Goal: Transaction & Acquisition: Download file/media

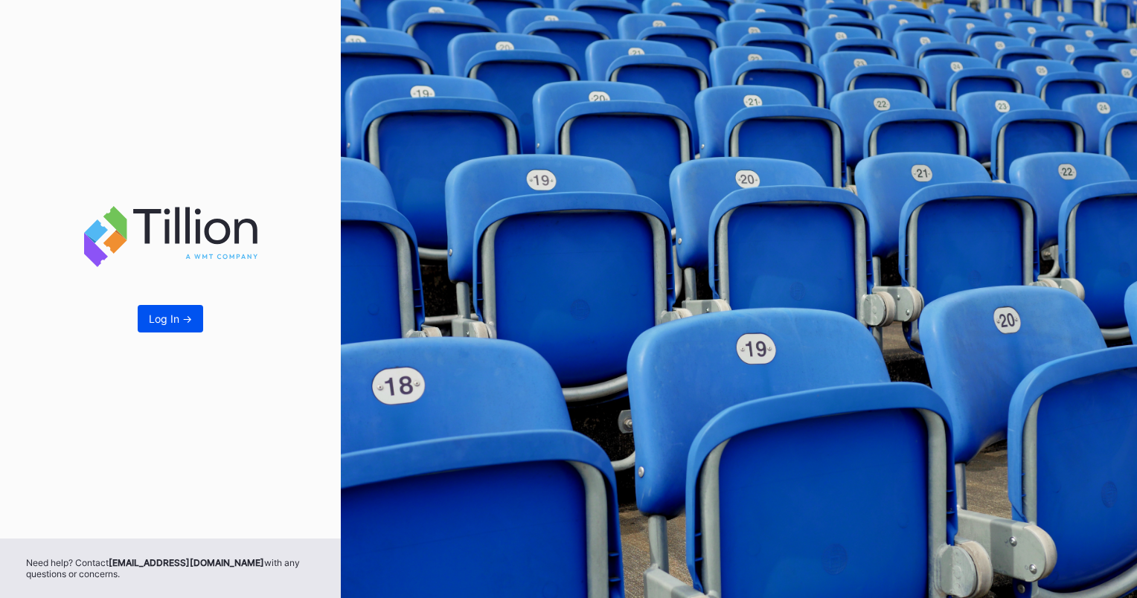
click at [179, 318] on div "Log In ->" at bounding box center [170, 318] width 43 height 13
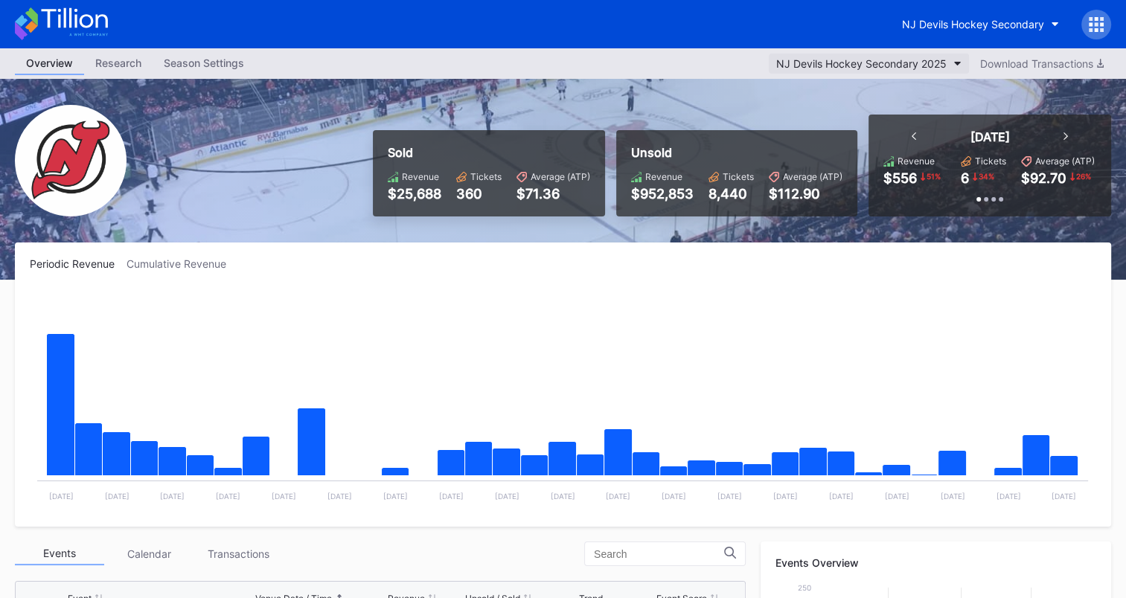
click at [941, 61] on div "NJ Devils Hockey Secondary 2025" at bounding box center [861, 63] width 170 height 13
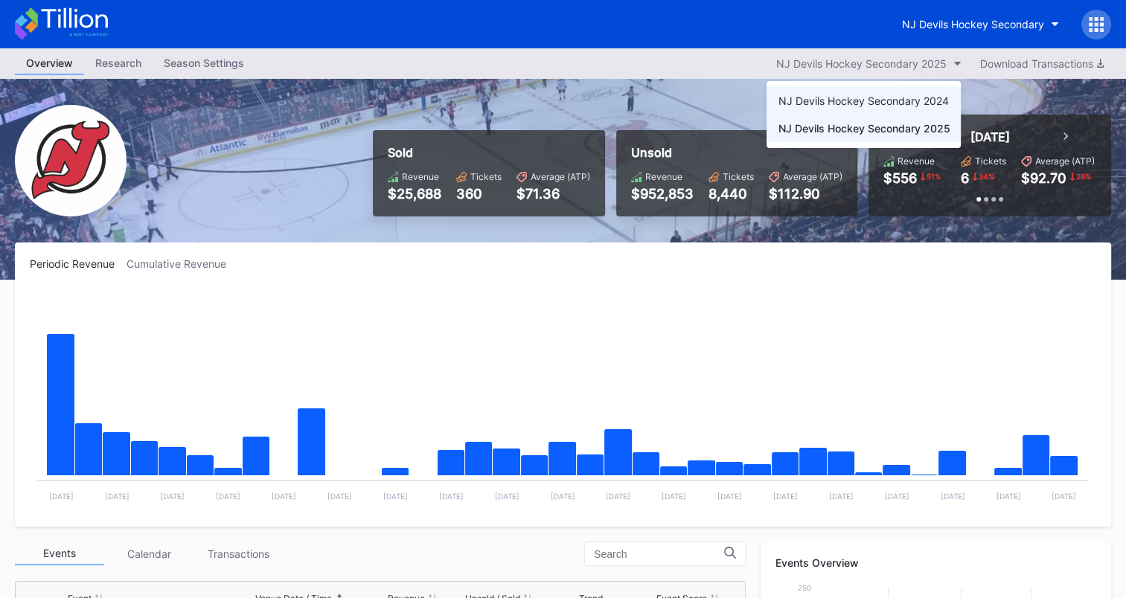
click at [914, 94] on div "NJ Devils Hockey Secondary 2024" at bounding box center [863, 100] width 170 height 13
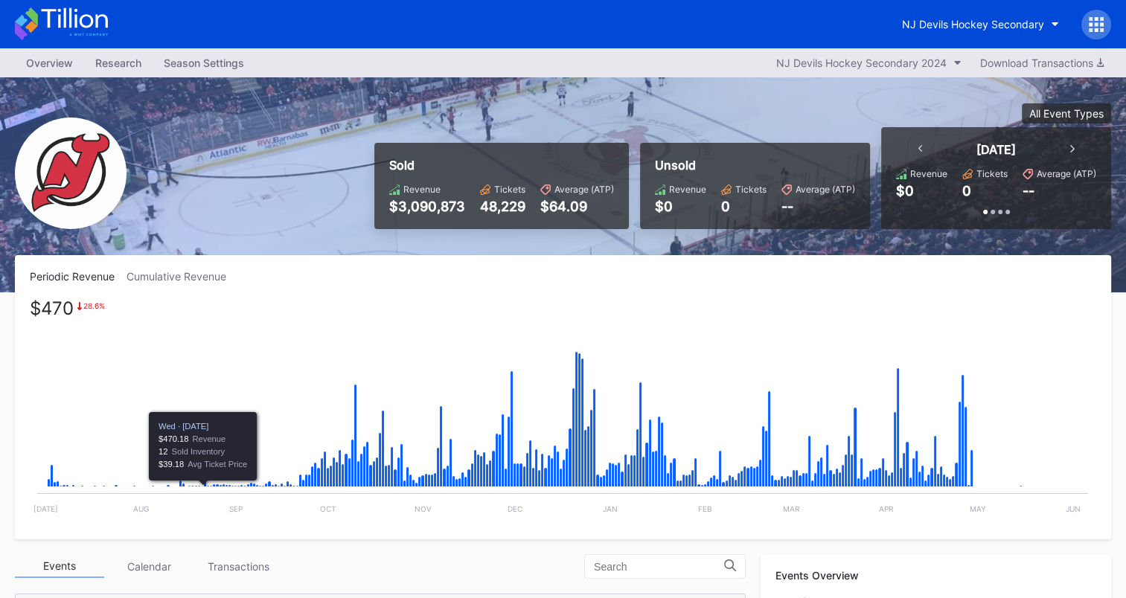
click at [202, 487] on icon "Chart title" at bounding box center [202, 487] width 2 height 1
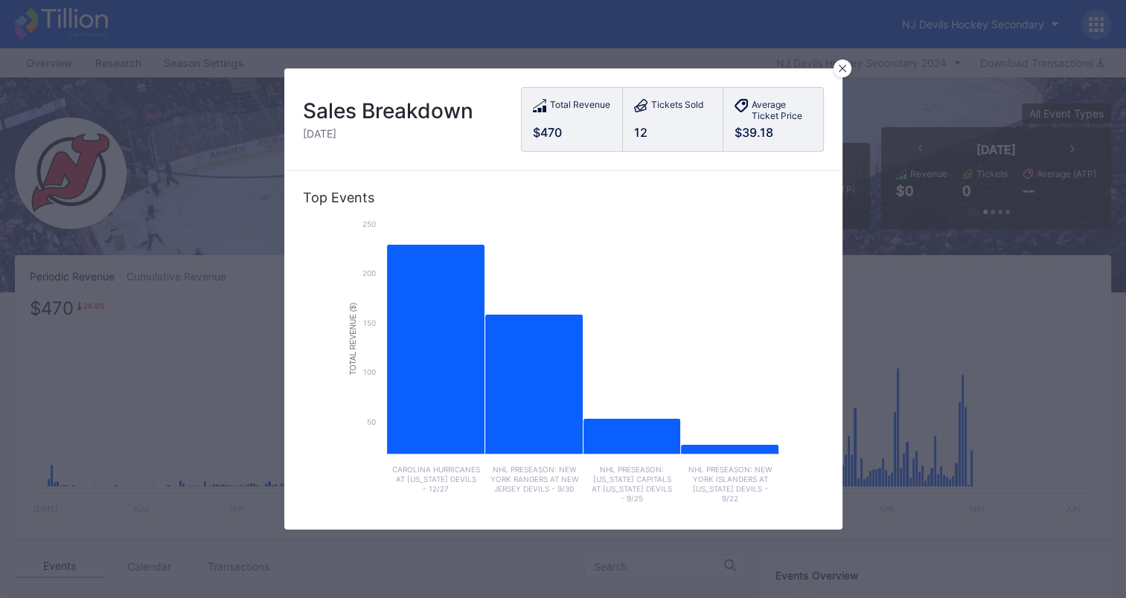
scroll to position [4, 0]
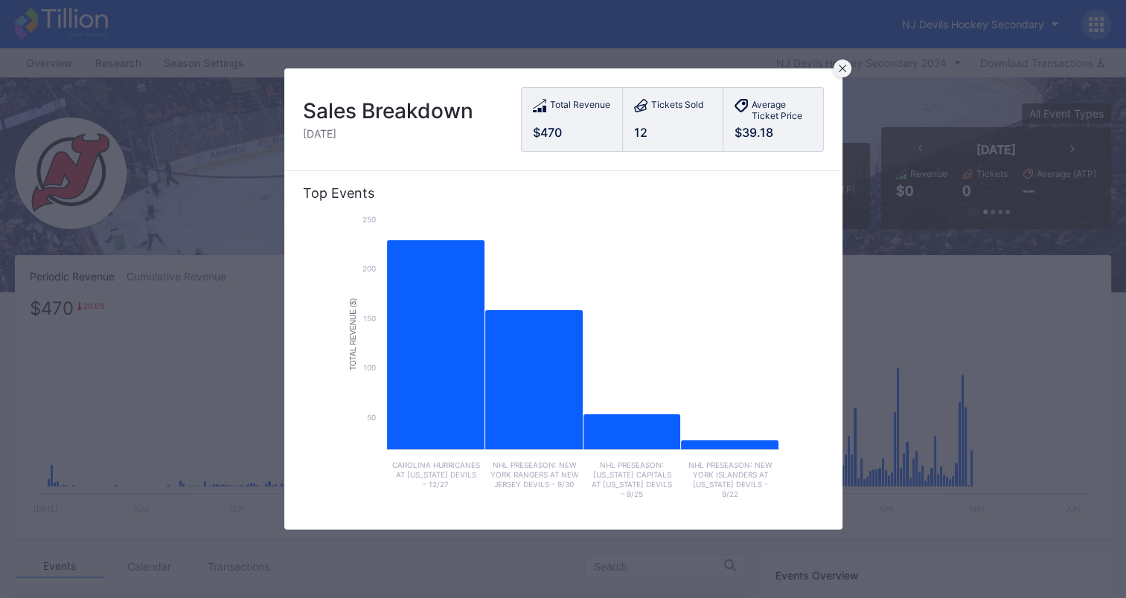
click at [845, 65] on icon at bounding box center [842, 68] width 7 height 7
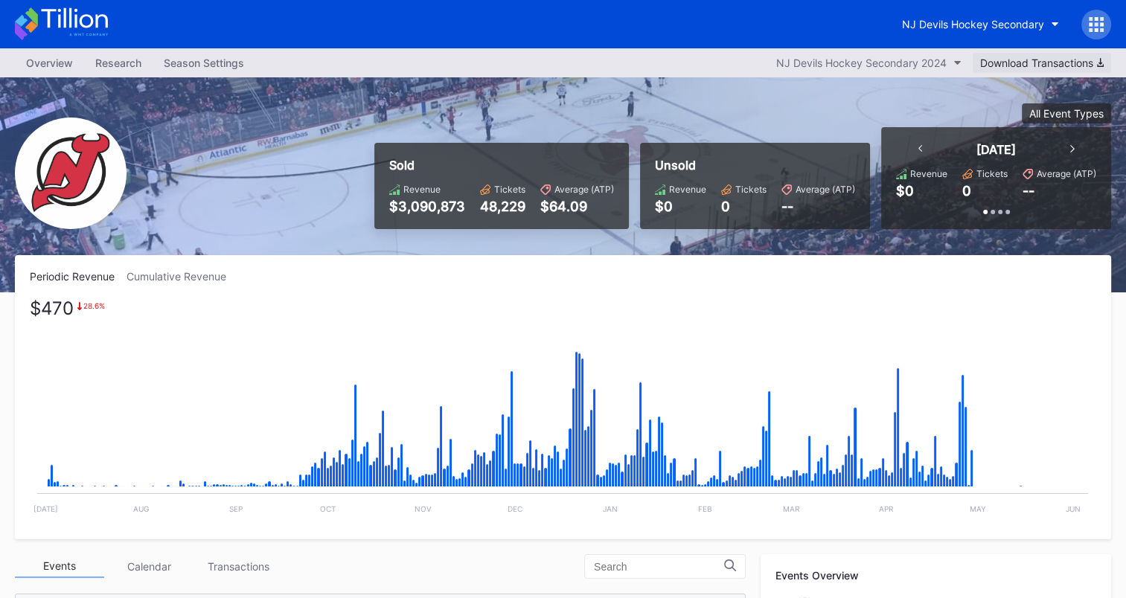
click at [1102, 62] on icon "button" at bounding box center [1100, 62] width 7 height 9
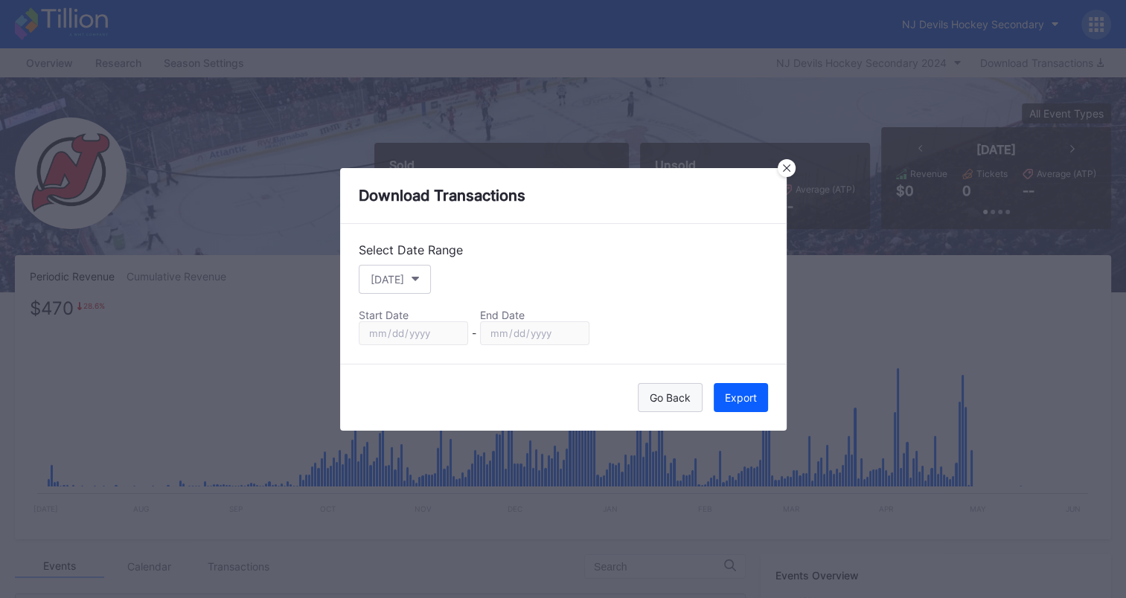
click at [675, 396] on div "Go Back" at bounding box center [670, 397] width 41 height 13
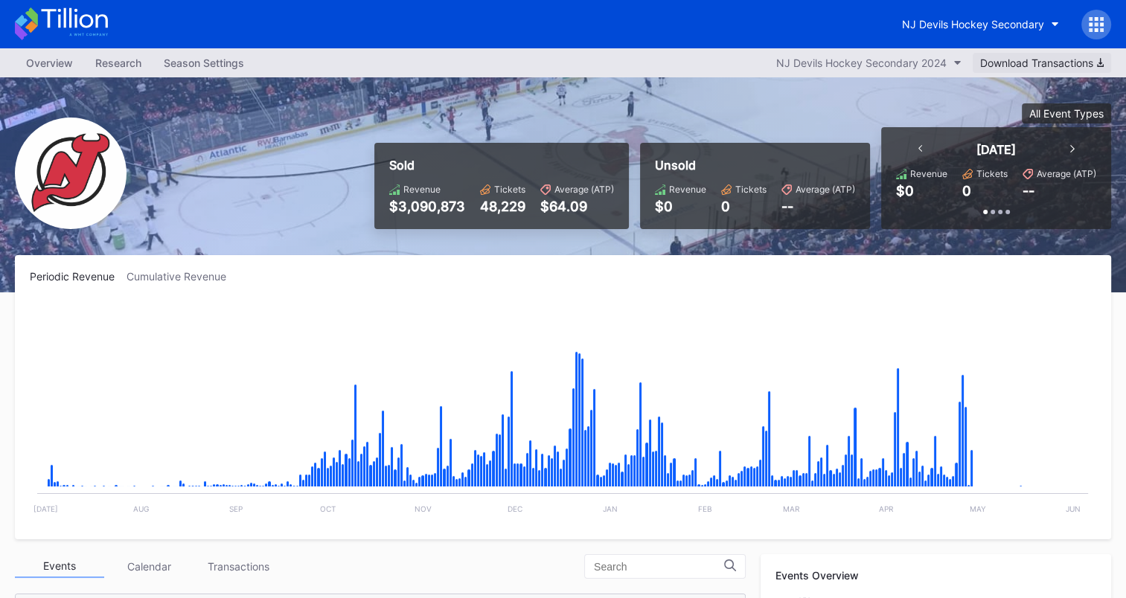
click at [1084, 65] on div "Download Transactions" at bounding box center [1042, 63] width 124 height 13
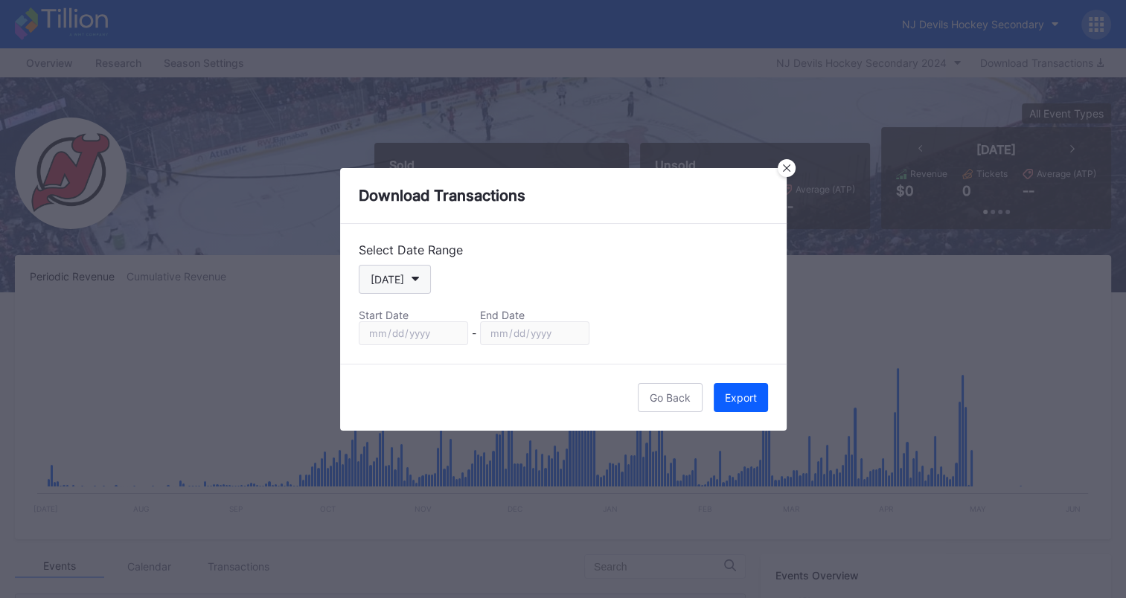
click at [418, 283] on button "[DATE]" at bounding box center [395, 279] width 72 height 29
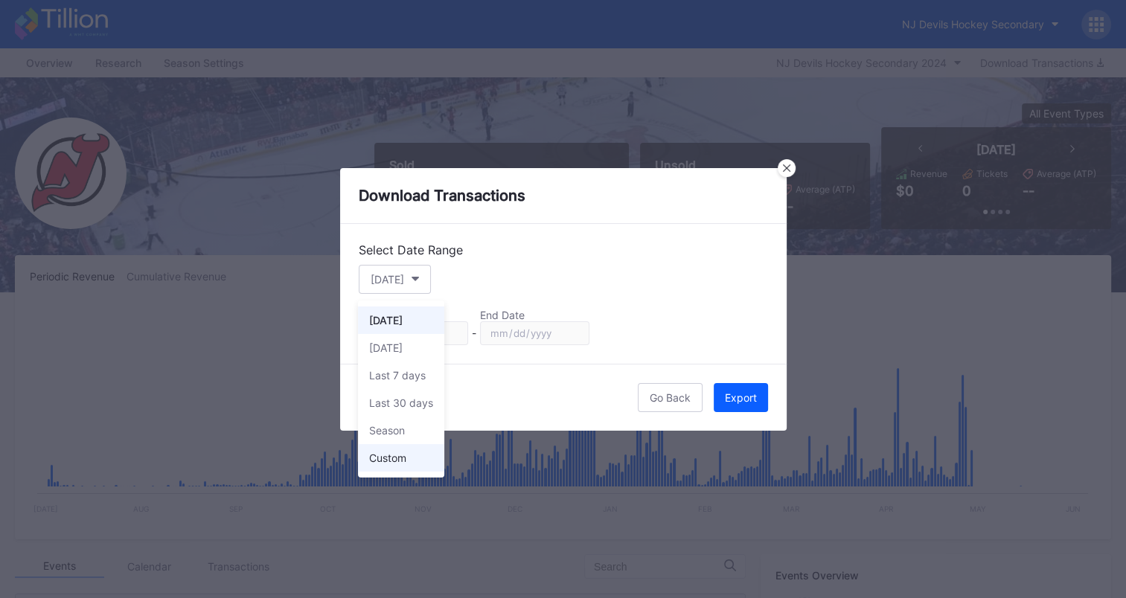
click at [399, 458] on div "Custom" at bounding box center [387, 458] width 37 height 13
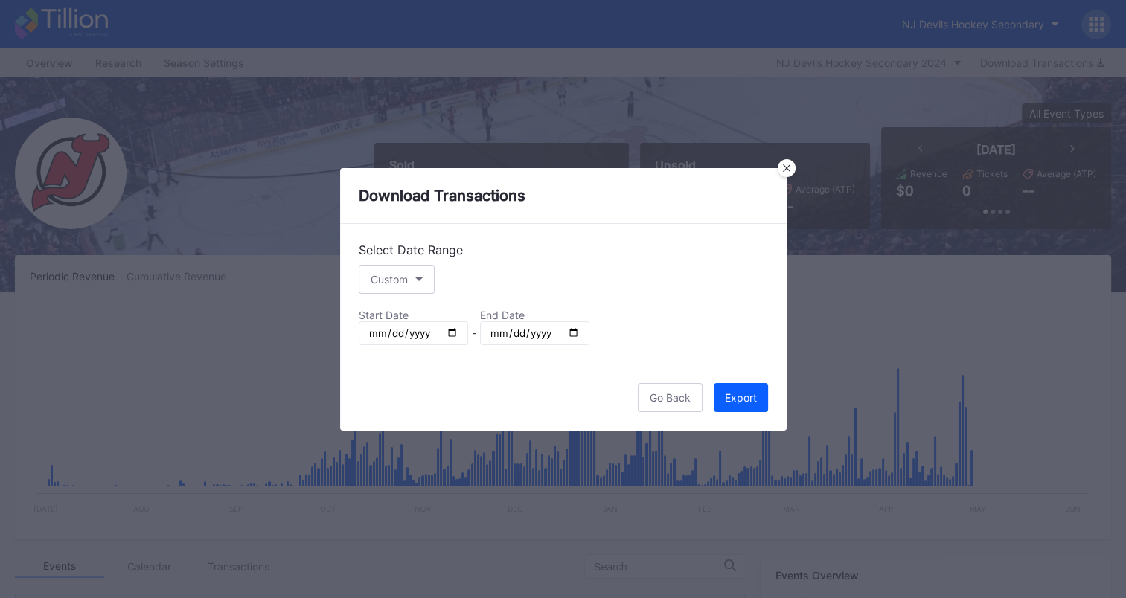
click at [455, 330] on input "[DATE]" at bounding box center [413, 333] width 109 height 24
type input "[DATE]"
click at [572, 328] on input "[DATE]" at bounding box center [534, 333] width 109 height 24
type input "[DATE]"
click at [740, 391] on div "Export" at bounding box center [741, 397] width 32 height 13
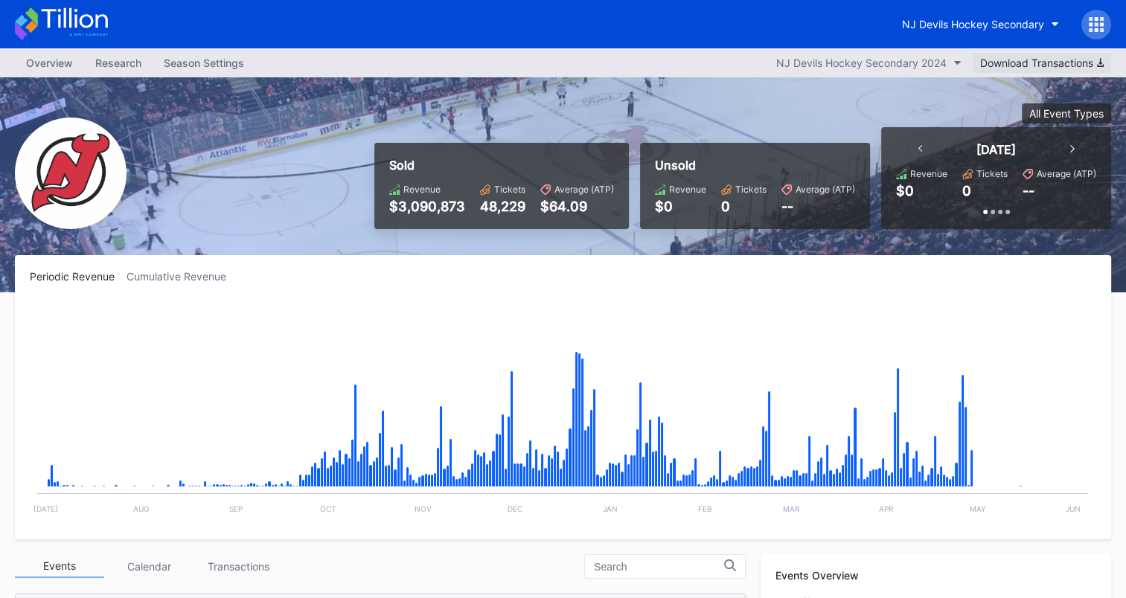
click at [1090, 60] on div "Download Transactions" at bounding box center [1042, 63] width 124 height 13
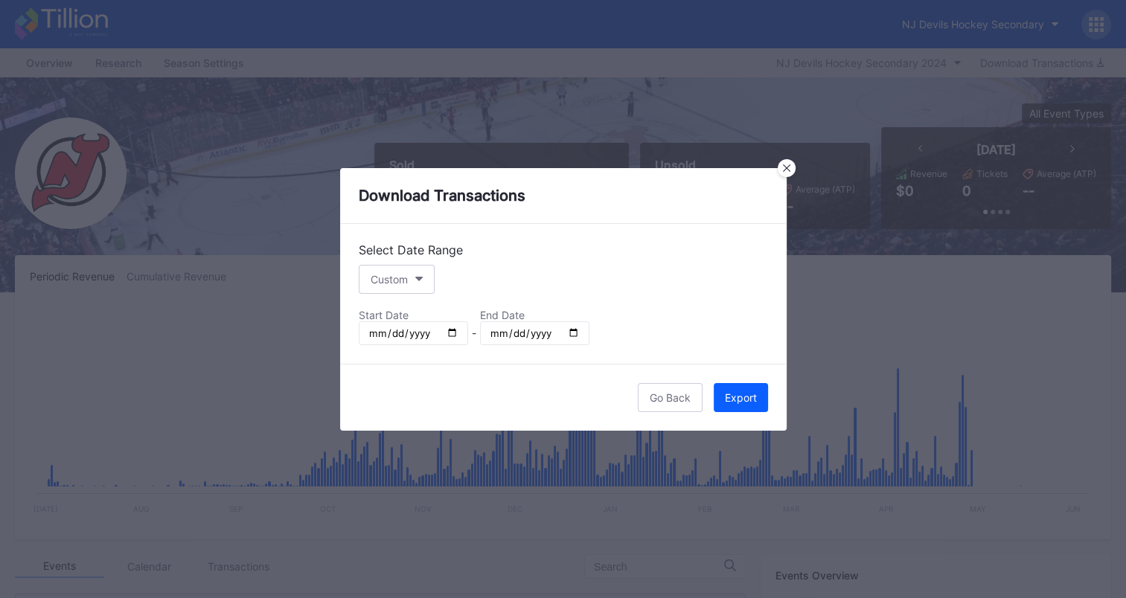
click at [573, 330] on input "[DATE]" at bounding box center [534, 333] width 109 height 24
type input "[DATE]"
click at [729, 391] on div "Export" at bounding box center [741, 397] width 32 height 13
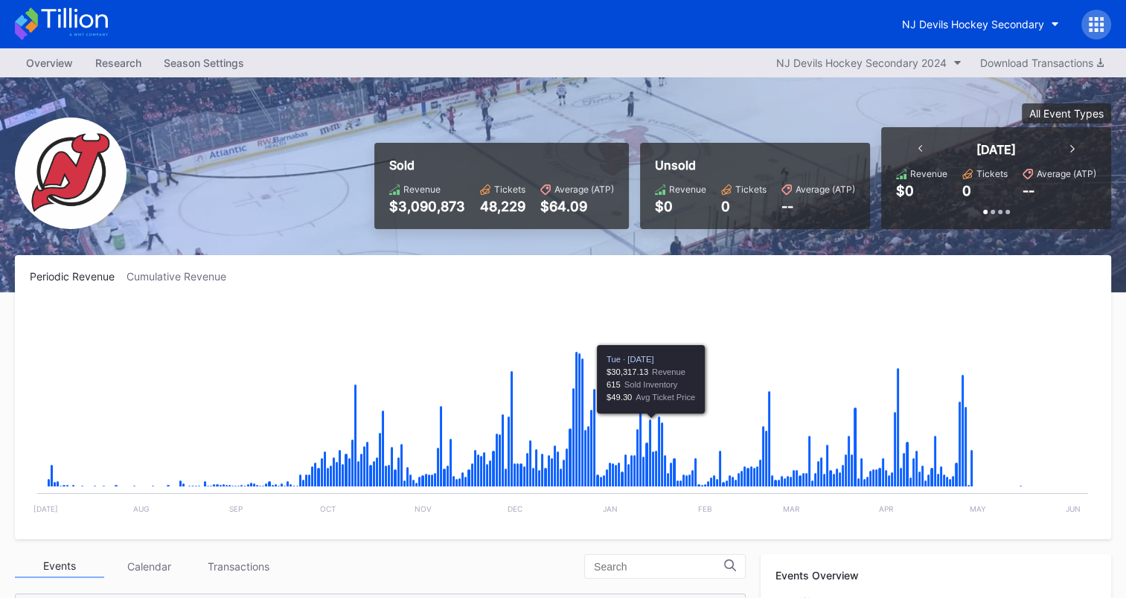
click at [658, 63] on div "Overview Research Season Settings NJ Devils Hockey Secondary 2024 Download Tran…" at bounding box center [563, 62] width 1126 height 29
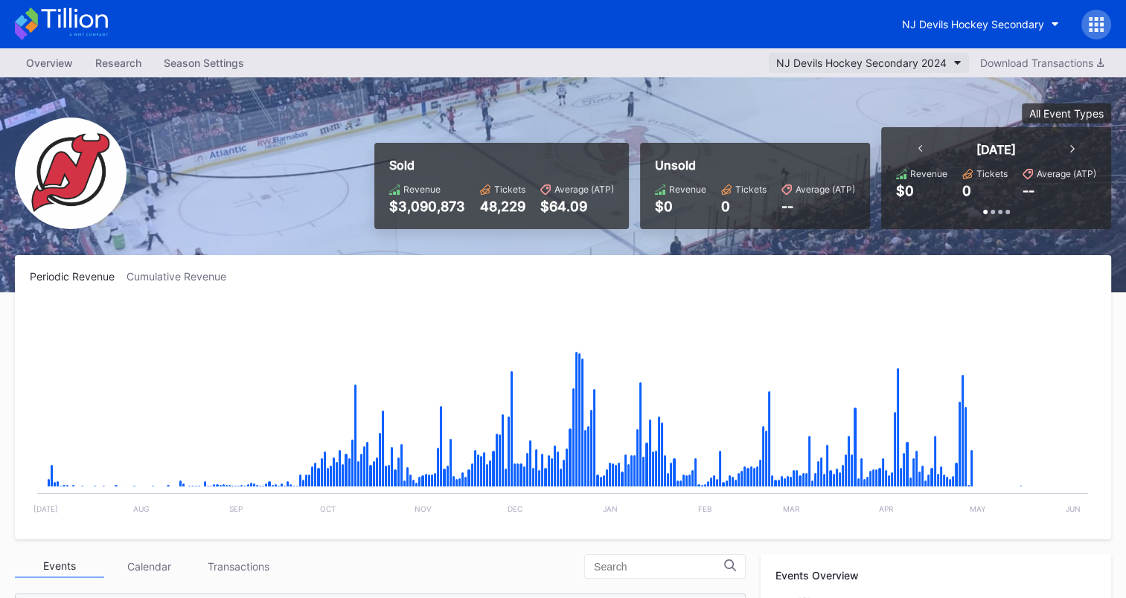
click at [958, 61] on icon "button" at bounding box center [957, 63] width 7 height 4
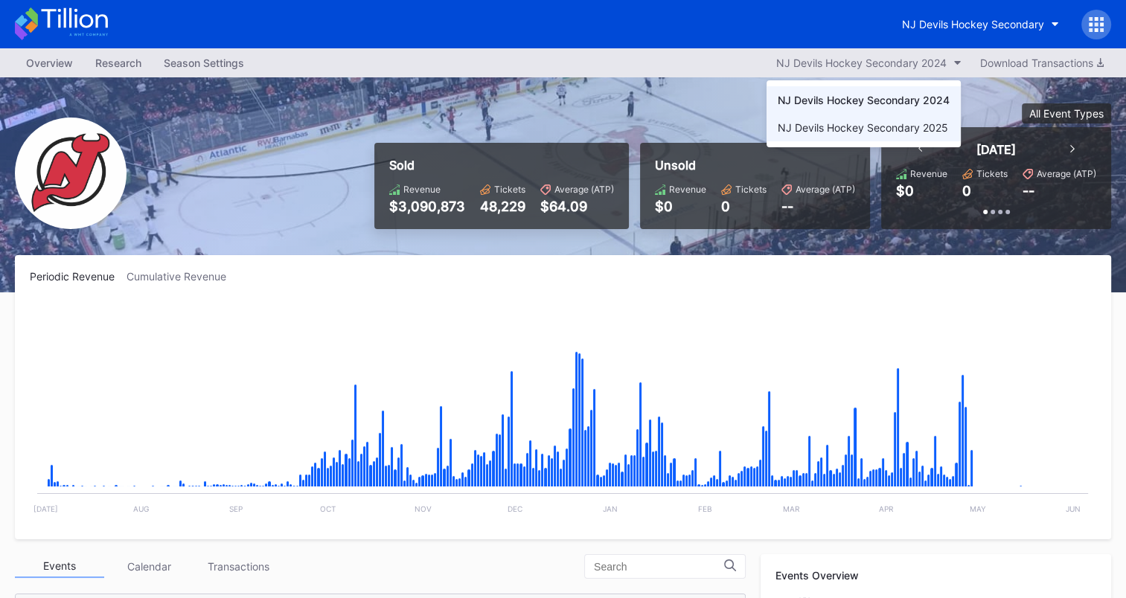
click at [914, 126] on div "NJ Devils Hockey Secondary 2025" at bounding box center [863, 127] width 170 height 13
